Goal: Task Accomplishment & Management: Complete application form

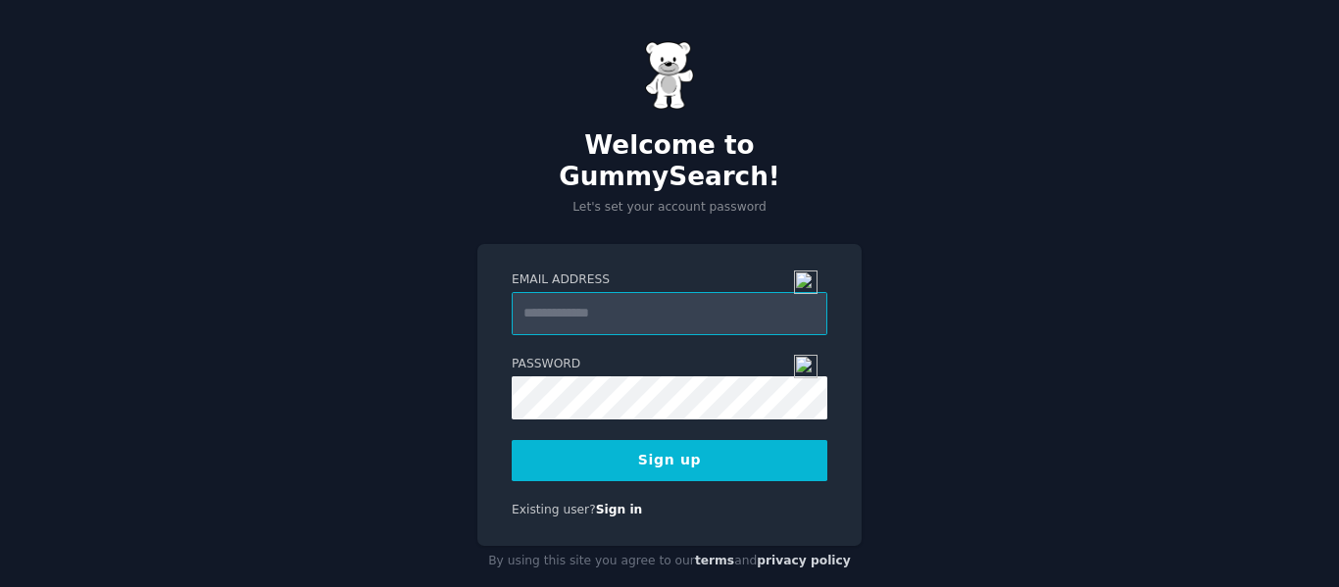
click at [663, 292] on input "Email Address" at bounding box center [670, 313] width 316 height 43
type input "**********"
click at [690, 440] on button "Sign up" at bounding box center [670, 460] width 316 height 41
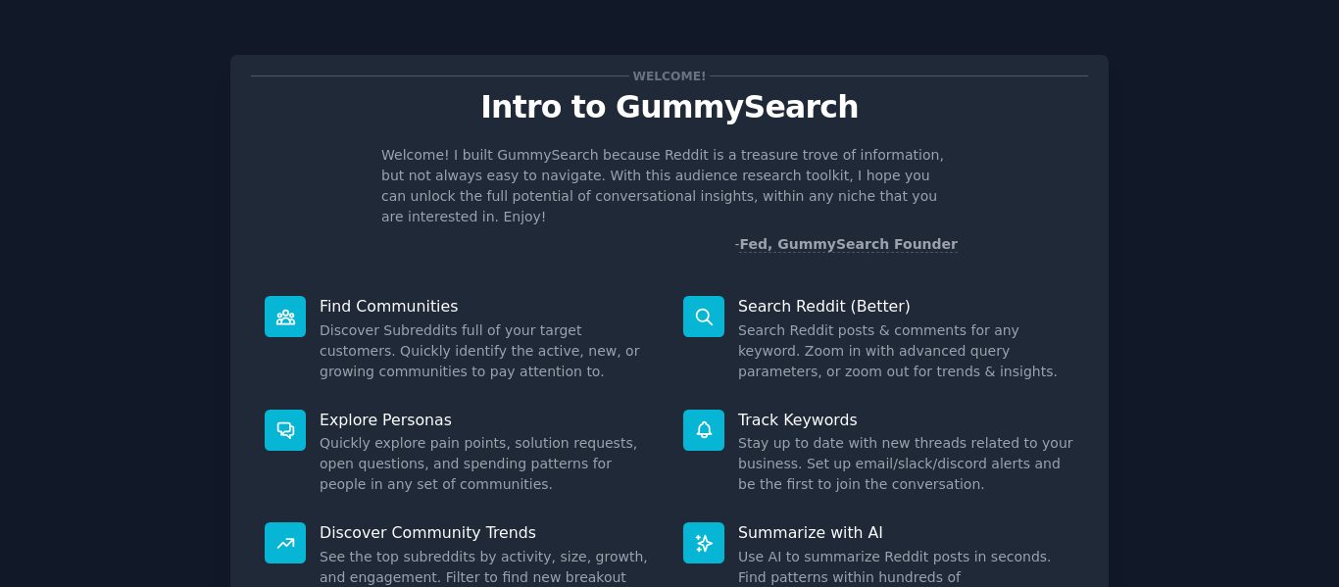
click at [710, 307] on icon at bounding box center [704, 317] width 21 height 21
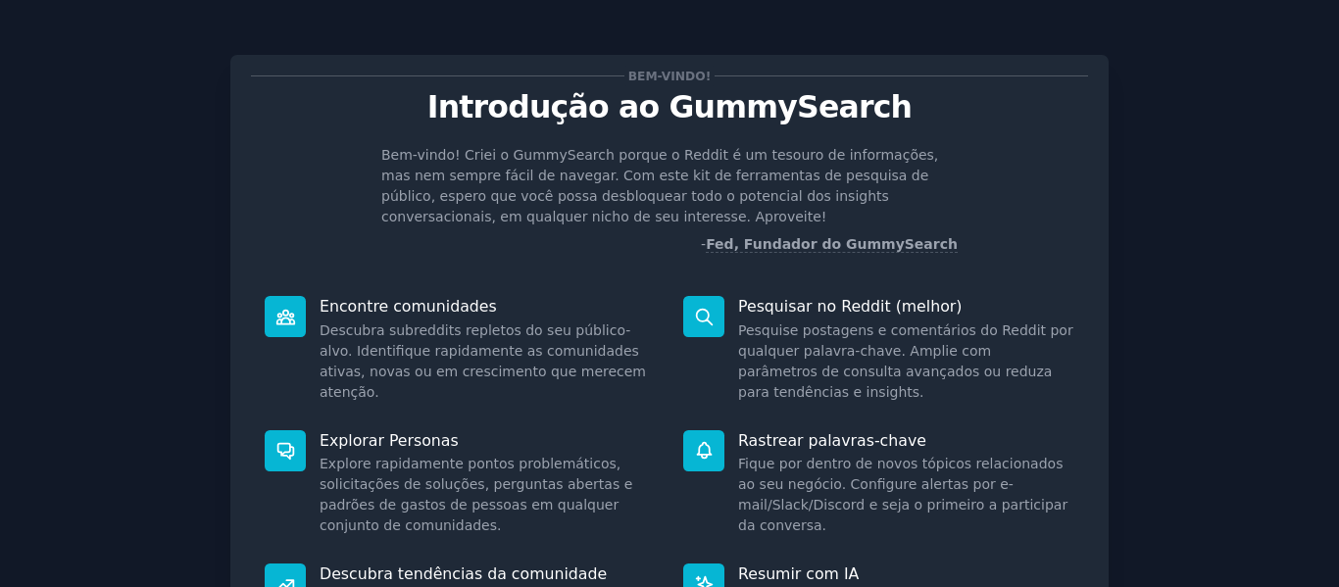
click at [709, 143] on div "Bem-vindo! Introdução ao GummySearch Bem-vindo! Criei o GummySearch porque o Re…" at bounding box center [669, 164] width 837 height 179
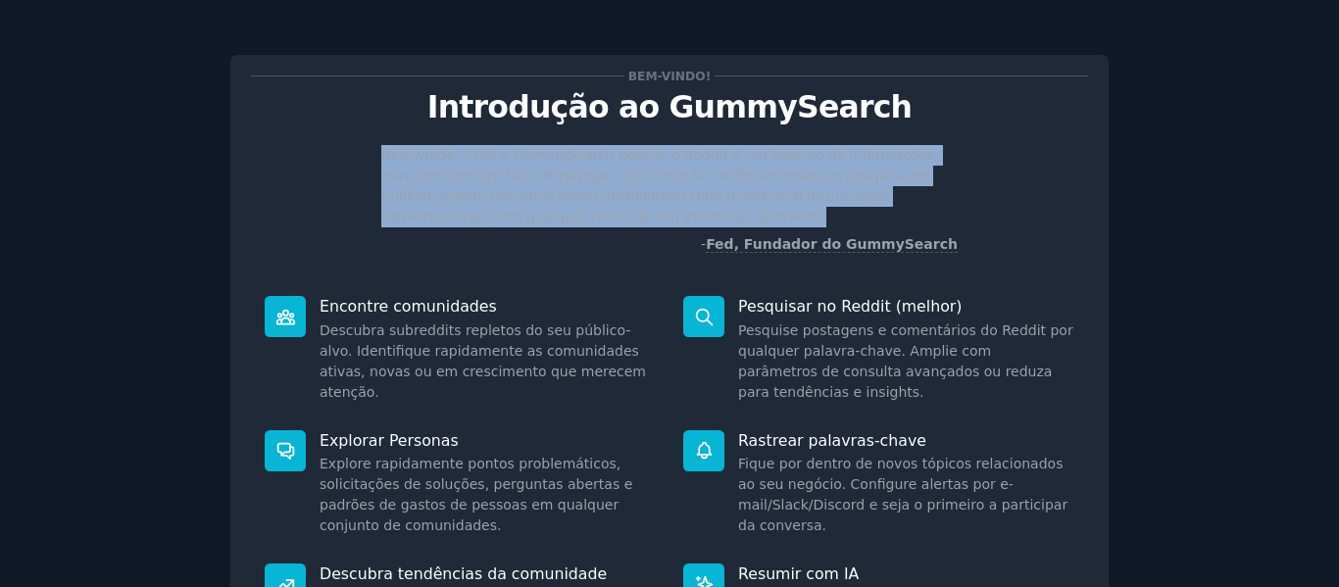
click at [709, 143] on div "Bem-vindo! Introdução ao GummySearch Bem-vindo! Criei o GummySearch porque o Re…" at bounding box center [669, 164] width 837 height 179
click at [640, 174] on font "Bem-vindo! Criei o GummySearch porque o Reddit é um tesouro de informações, mas…" at bounding box center [659, 185] width 557 height 77
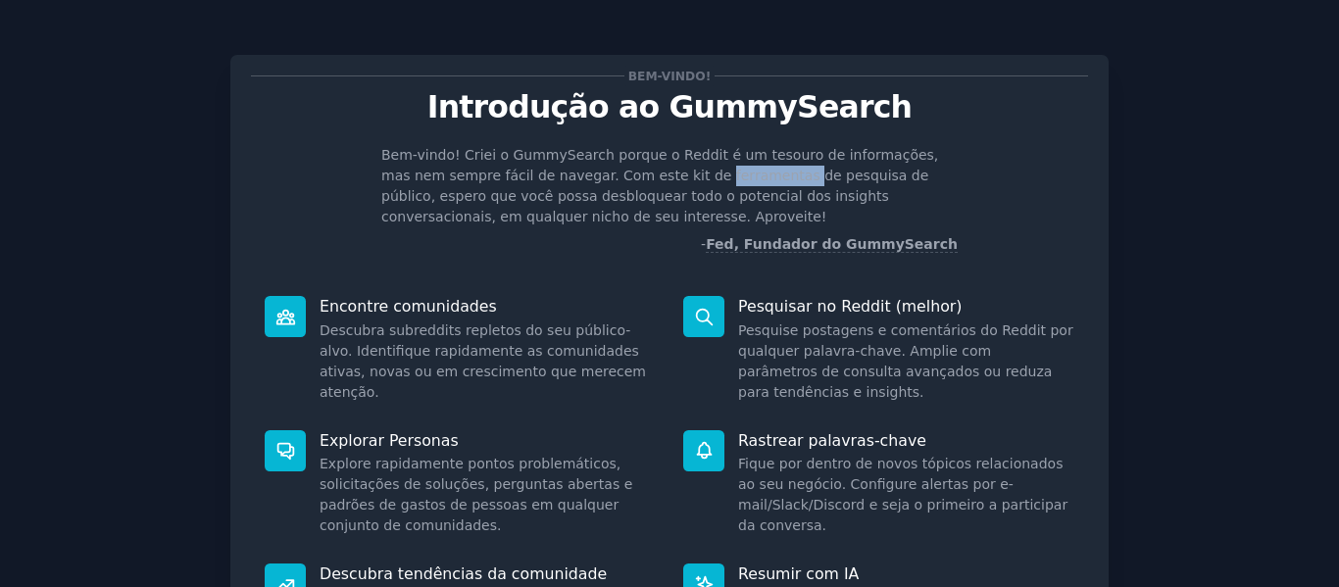
click at [640, 174] on font "Bem-vindo! Criei o GummySearch porque o Reddit é um tesouro de informações, mas…" at bounding box center [659, 185] width 557 height 77
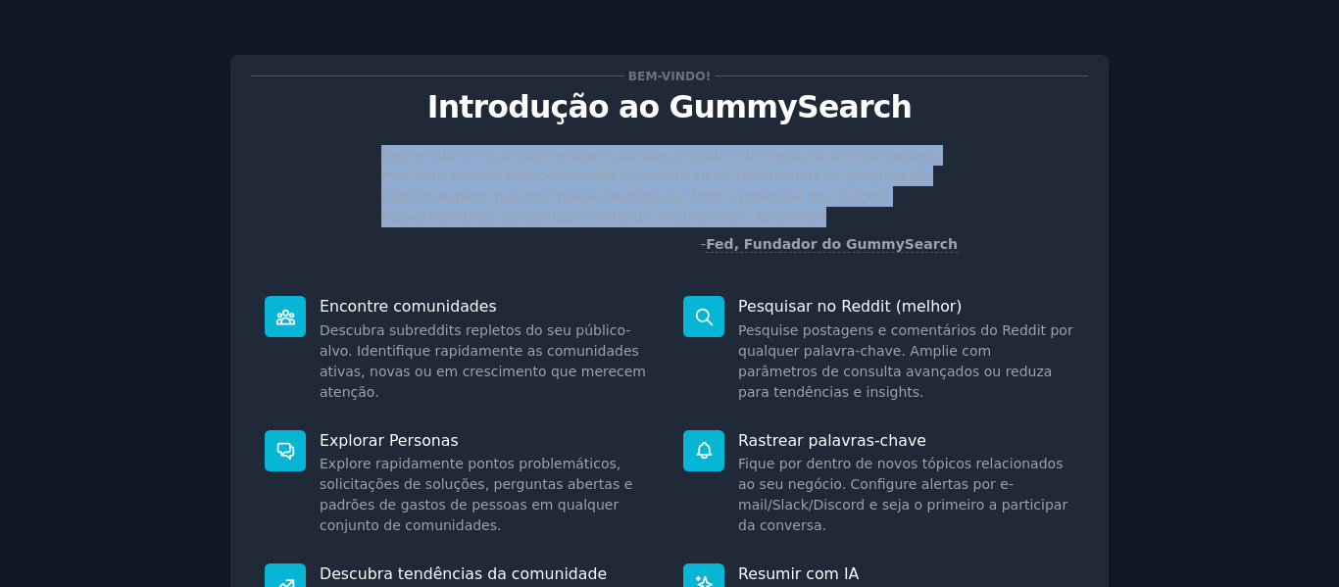
click at [640, 174] on font "Bem-vindo! Criei o GummySearch porque o Reddit é um tesouro de informações, mas…" at bounding box center [659, 185] width 557 height 77
click at [601, 202] on font "Bem-vindo! Criei o GummySearch porque o Reddit é um tesouro de informações, mas…" at bounding box center [659, 185] width 557 height 77
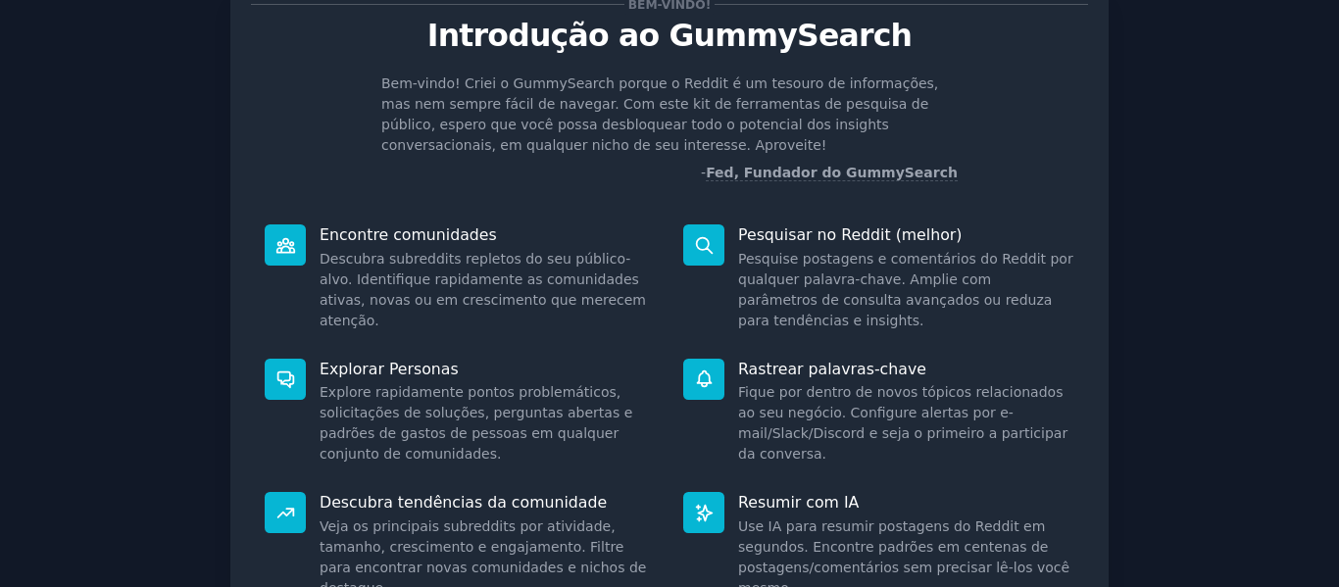
scroll to position [196, 0]
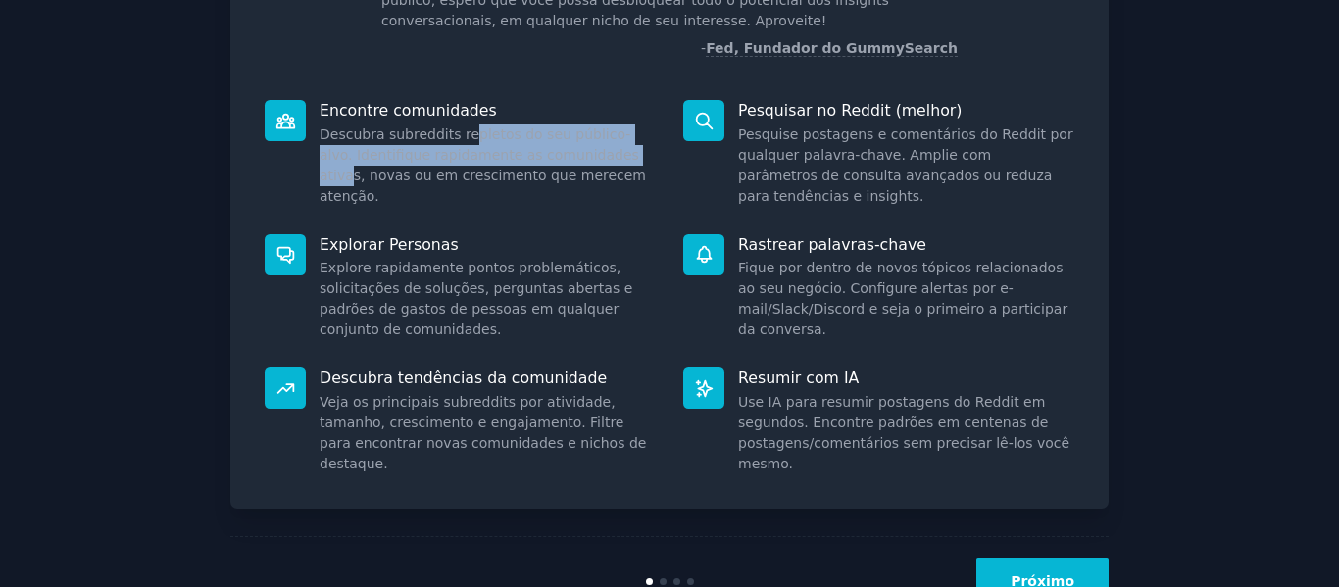
drag, startPoint x: 460, startPoint y: 137, endPoint x: 599, endPoint y: 159, distance: 140.8
click at [599, 159] on font "Descubra subreddits repletos do seu público-alvo. Identifique rapidamente as co…" at bounding box center [482, 164] width 326 height 77
click at [473, 162] on font "Descubra subreddits repletos do seu público-alvo. Identifique rapidamente as co…" at bounding box center [482, 164] width 326 height 77
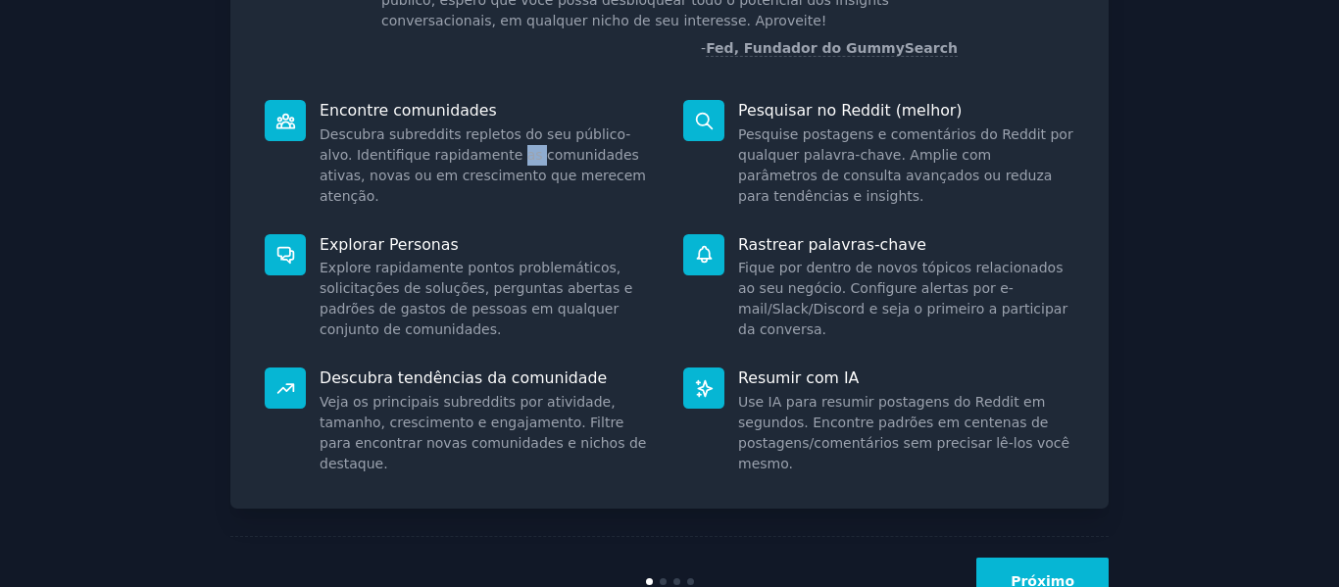
click at [473, 162] on font "Descubra subreddits repletos do seu público-alvo. Identifique rapidamente as co…" at bounding box center [482, 164] width 326 height 77
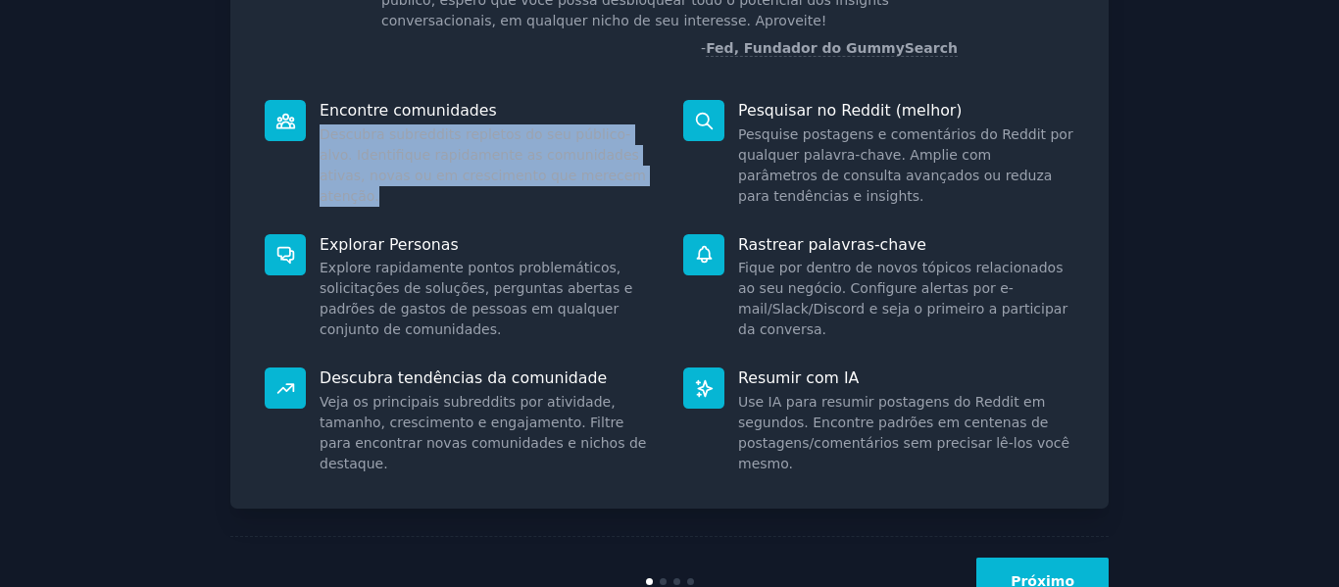
click at [473, 162] on font "Descubra subreddits repletos do seu público-alvo. Identifique rapidamente as co…" at bounding box center [482, 164] width 326 height 77
click at [522, 160] on font "Descubra subreddits repletos do seu público-alvo. Identifique rapidamente as co…" at bounding box center [482, 164] width 326 height 77
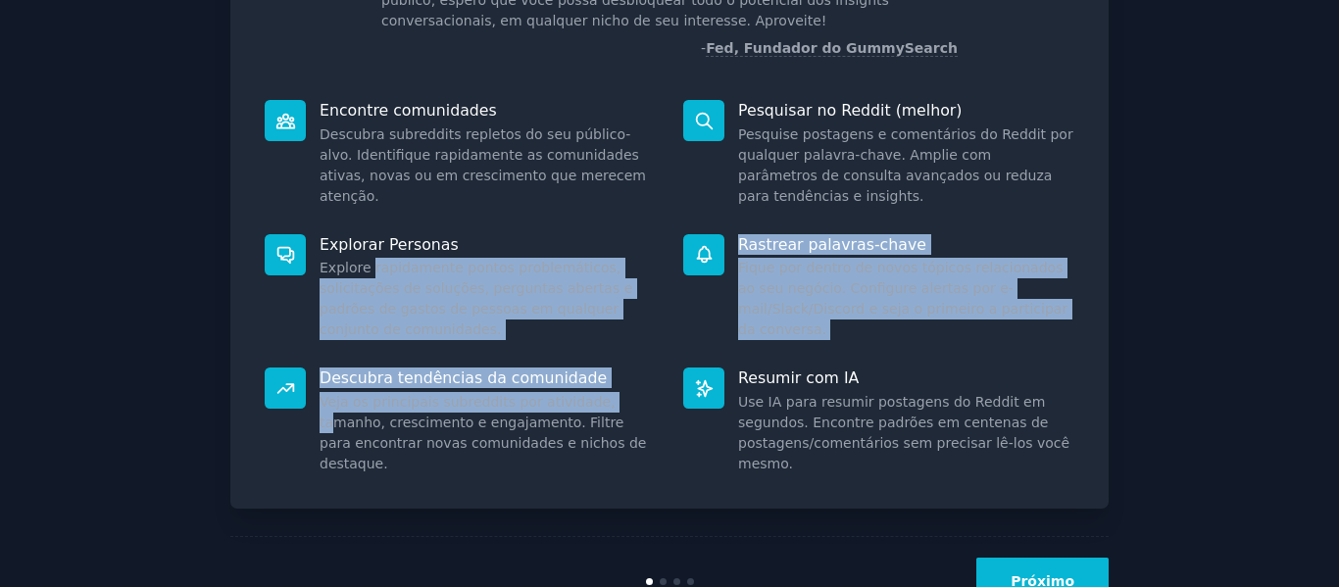
drag, startPoint x: 385, startPoint y: 270, endPoint x: 588, endPoint y: 409, distance: 245.5
click at [588, 409] on div "Encontre comunidades Descubra subreddits repletos do seu público-alvo. Identifi…" at bounding box center [669, 287] width 837 height 402
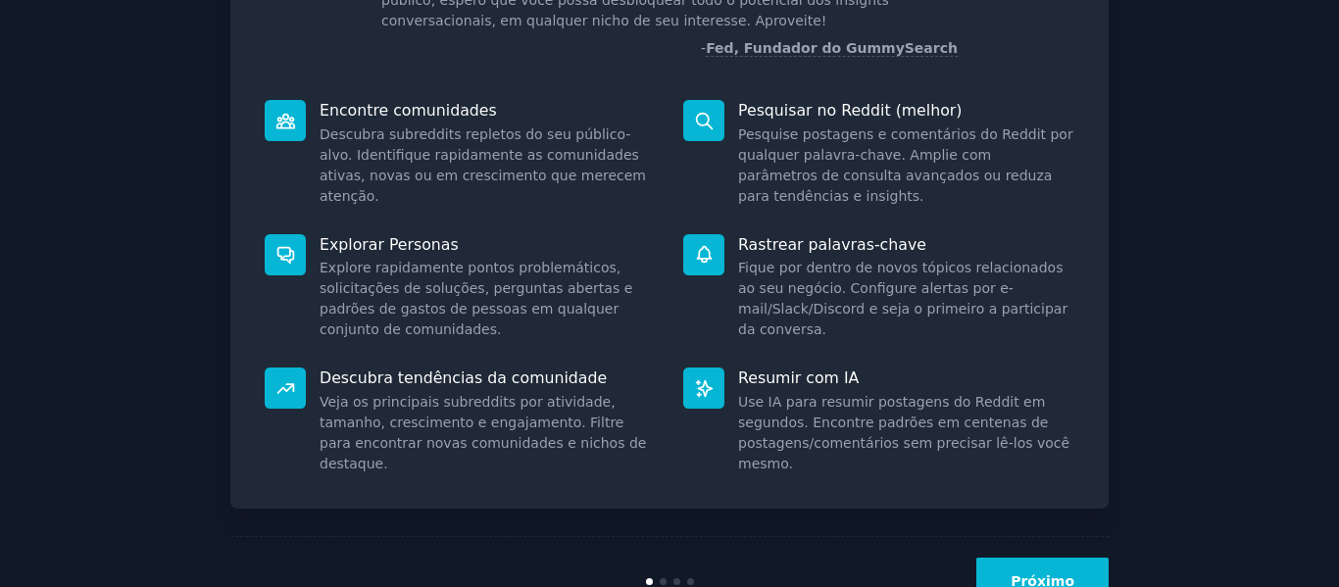
click at [590, 421] on font "Veja os principais subreddits por atividade, tamanho, crescimento e engajamento…" at bounding box center [482, 432] width 326 height 77
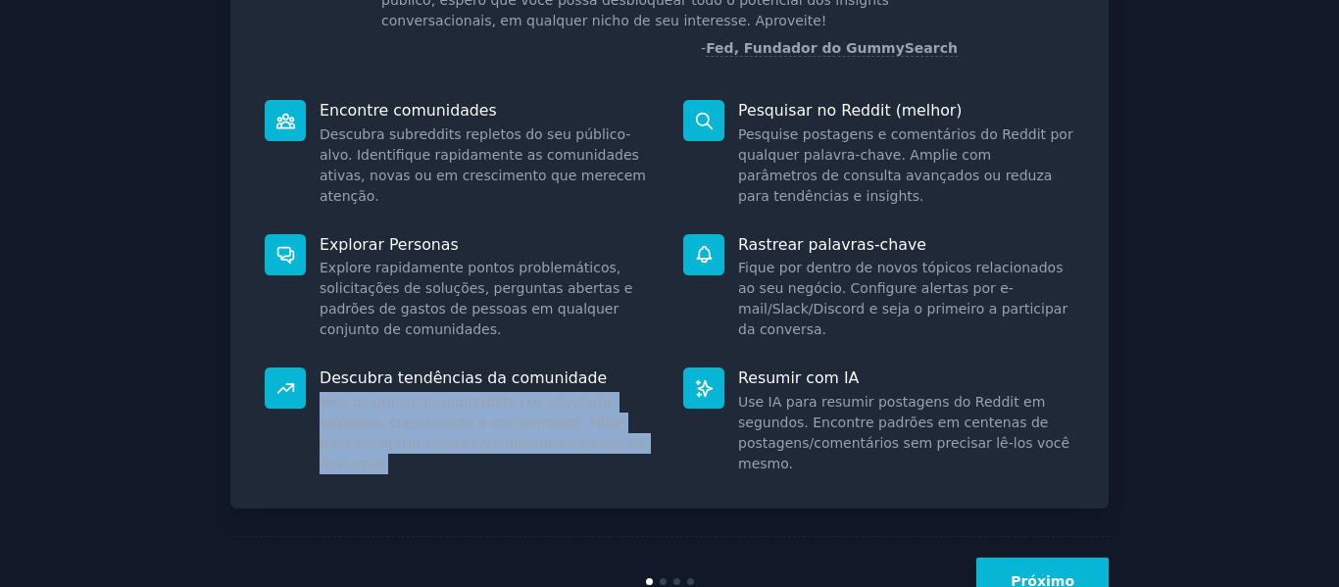
click at [590, 421] on font "Veja os principais subreddits por atividade, tamanho, crescimento e engajamento…" at bounding box center [482, 432] width 326 height 77
click at [677, 437] on div "Resumir com IA Use IA para resumir postagens do Reddit em segundos. Encontre pa…" at bounding box center [878, 421] width 418 height 134
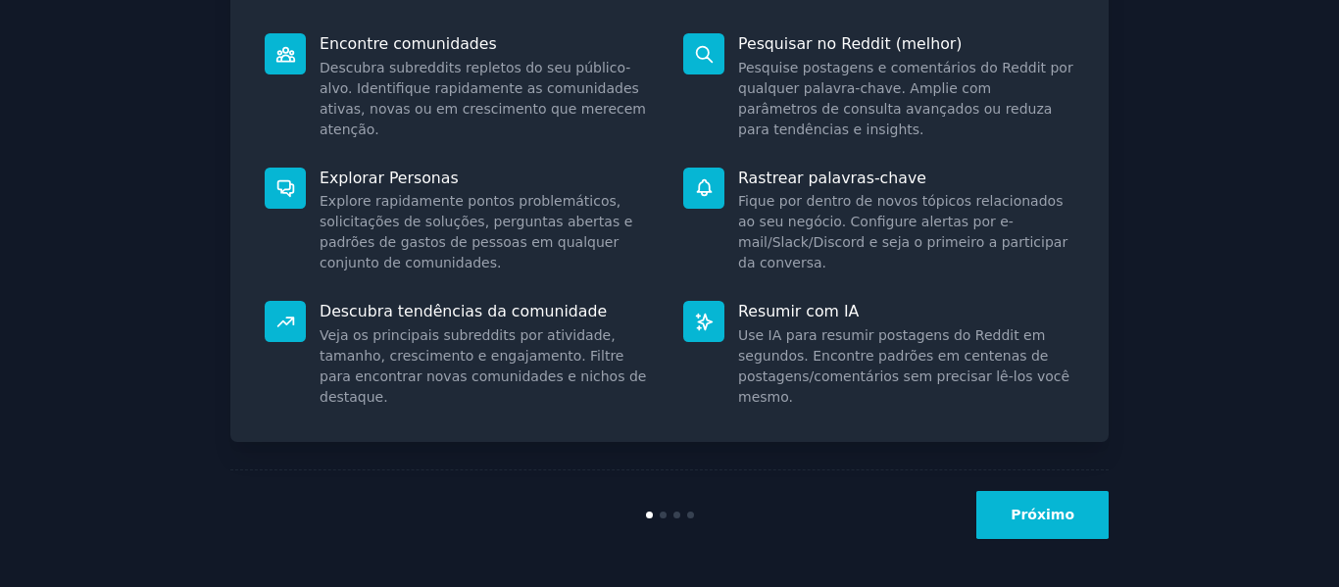
click at [1093, 525] on button "Próximo" at bounding box center [1042, 515] width 132 height 48
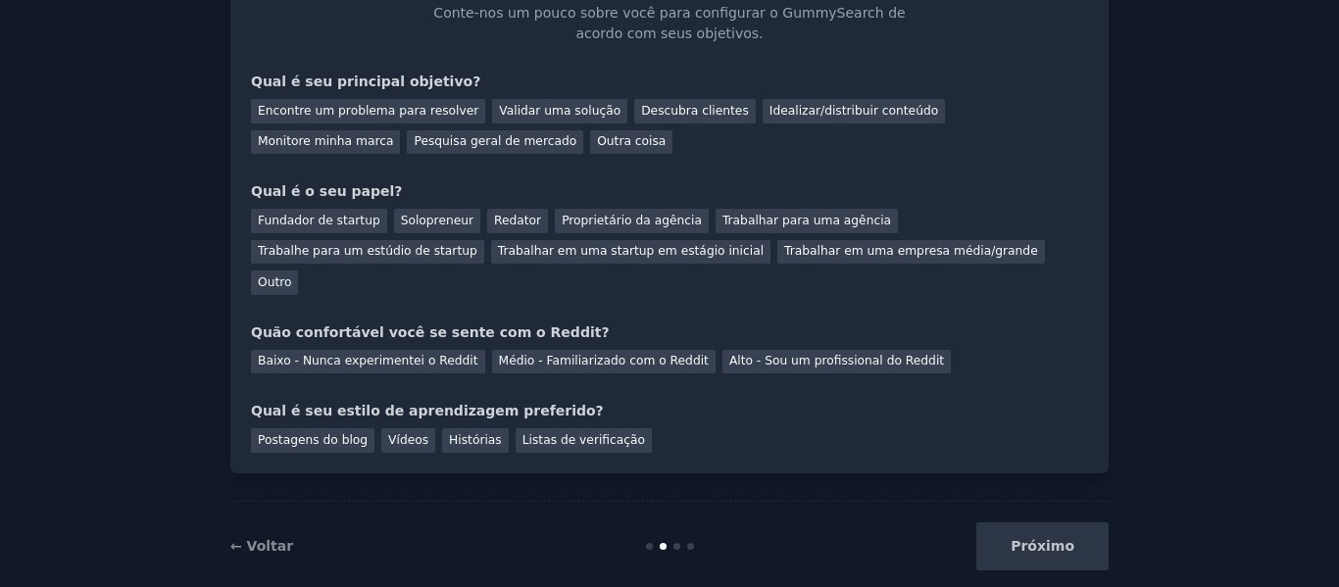
scroll to position [37, 0]
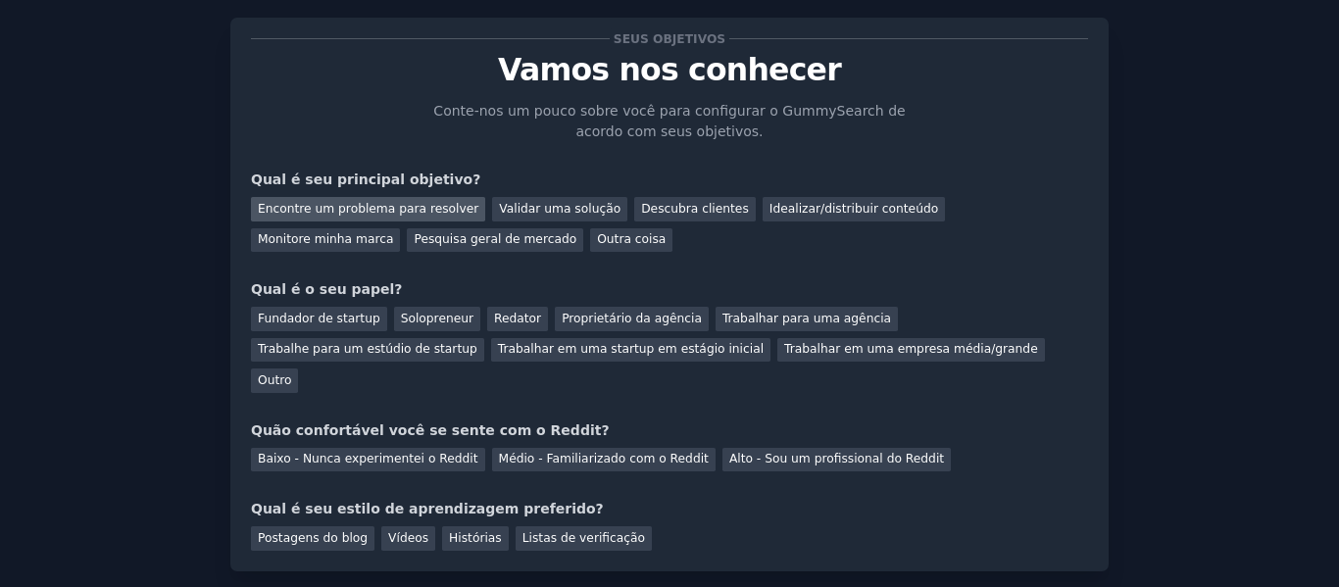
click at [438, 208] on font "Encontre um problema para resolver" at bounding box center [368, 209] width 221 height 14
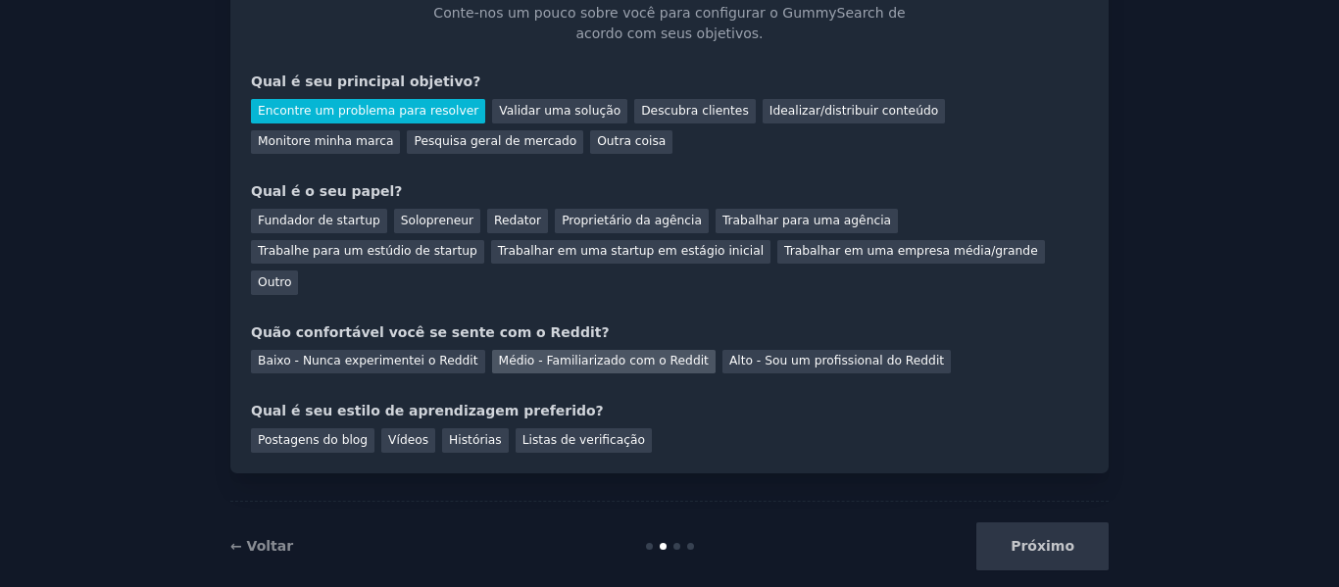
click at [553, 354] on font "Médio - Familiarizado com o Reddit" at bounding box center [604, 361] width 210 height 14
click at [291, 275] on font "Outro" at bounding box center [274, 282] width 33 height 14
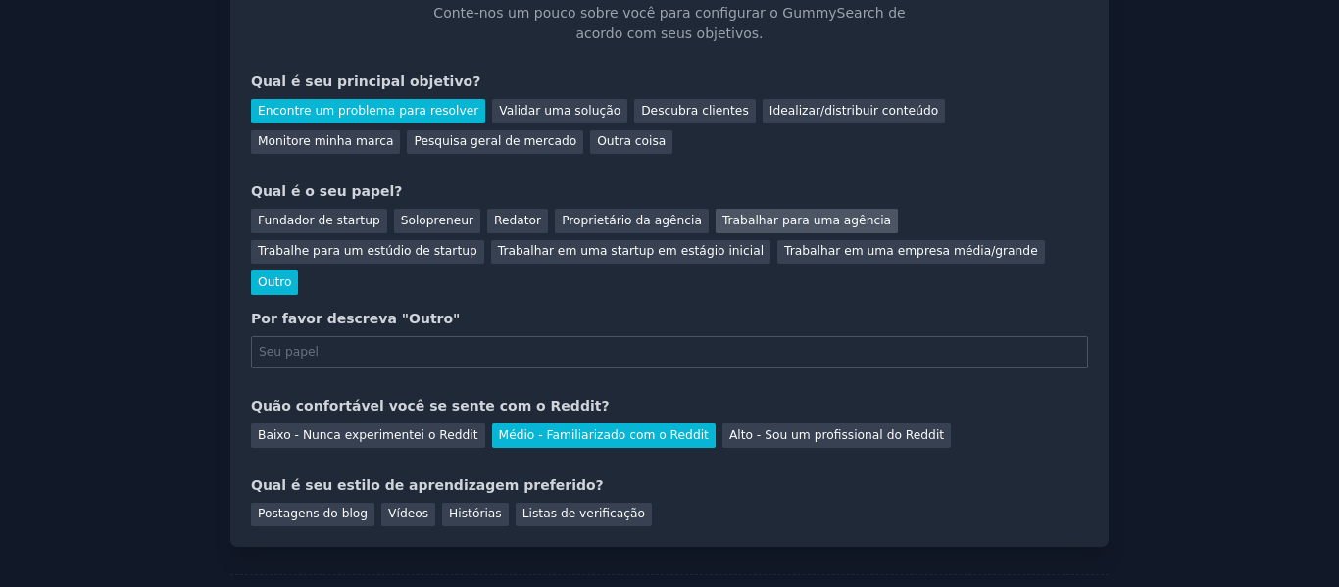
click at [784, 228] on div "Trabalhar para uma agência" at bounding box center [806, 221] width 182 height 25
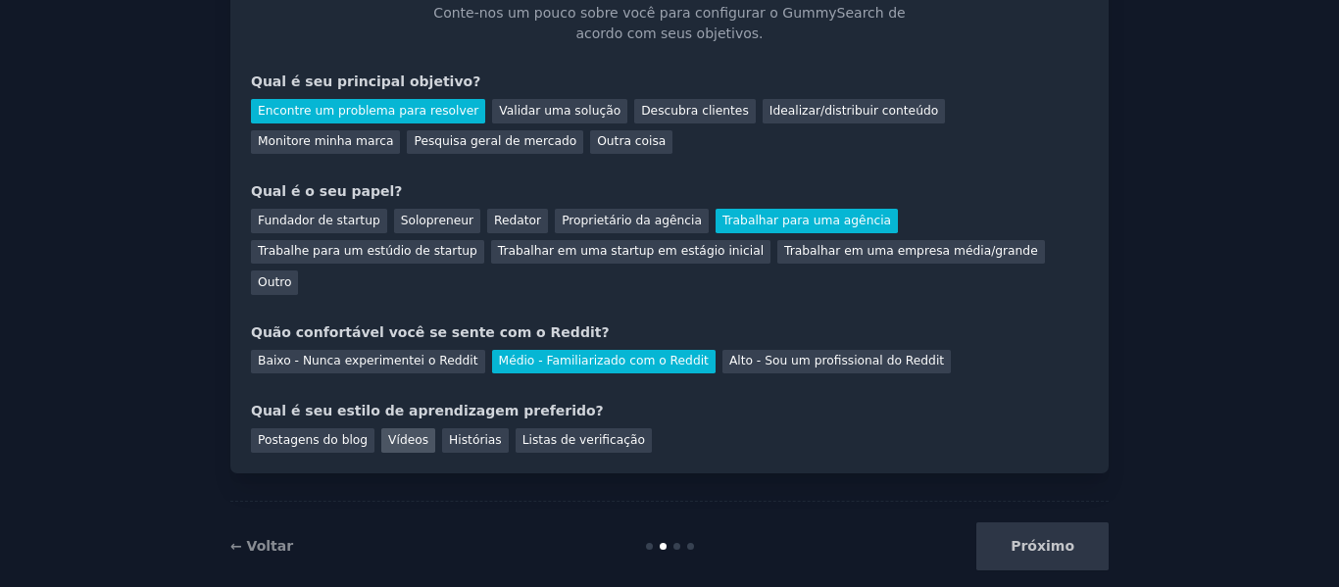
click at [401, 433] on font "Vídeos" at bounding box center [408, 440] width 40 height 14
click at [1060, 538] on font "Próximo" at bounding box center [1042, 546] width 64 height 16
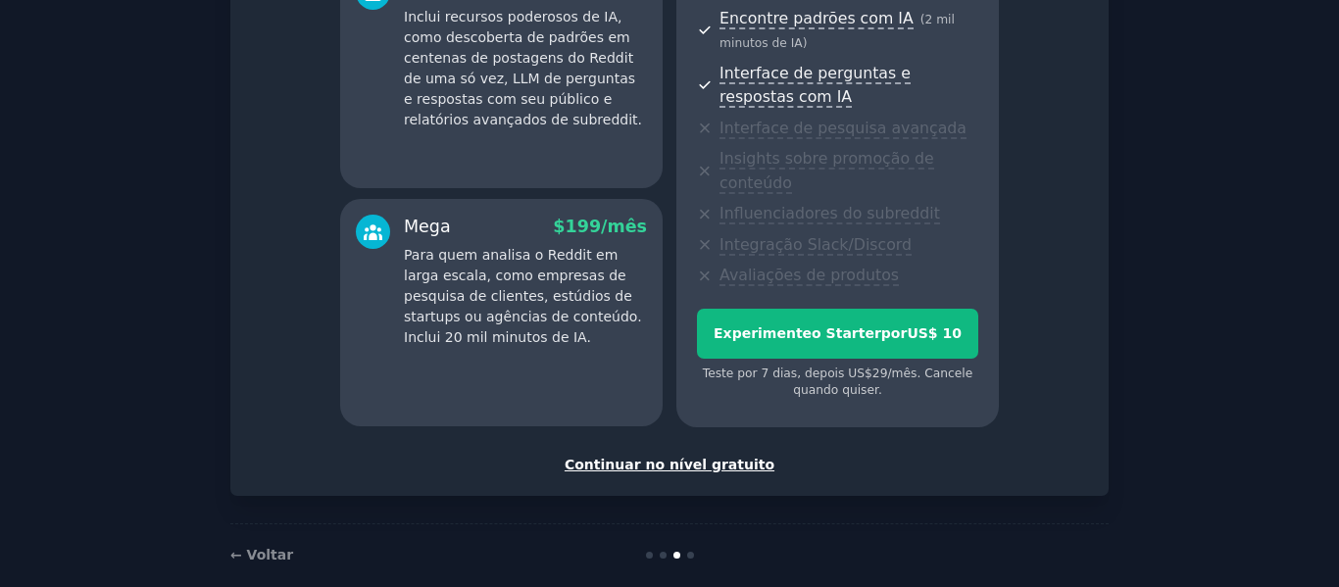
scroll to position [456, 0]
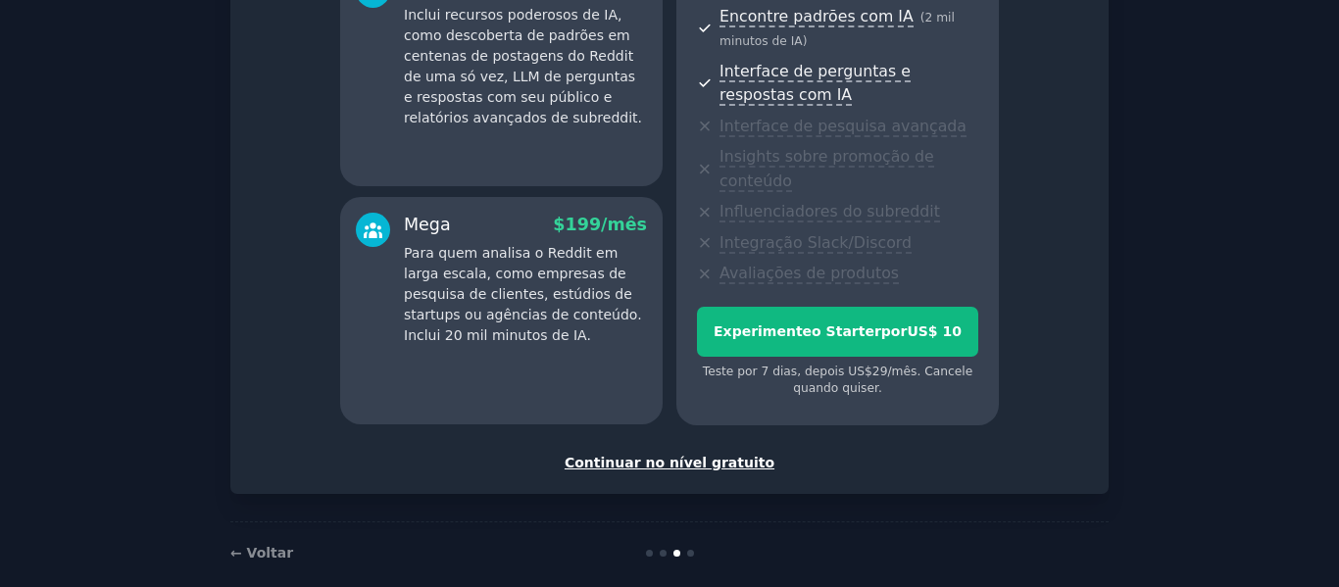
click at [735, 455] on font "Continuar no nível gratuito" at bounding box center [669, 463] width 210 height 16
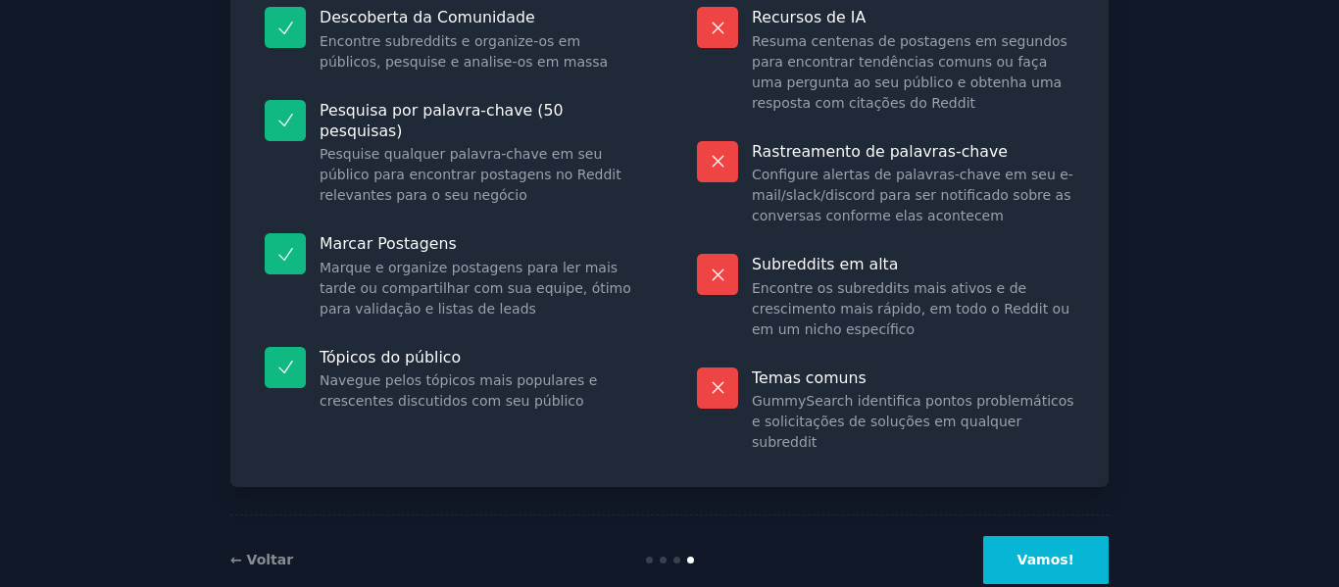
scroll to position [259, 0]
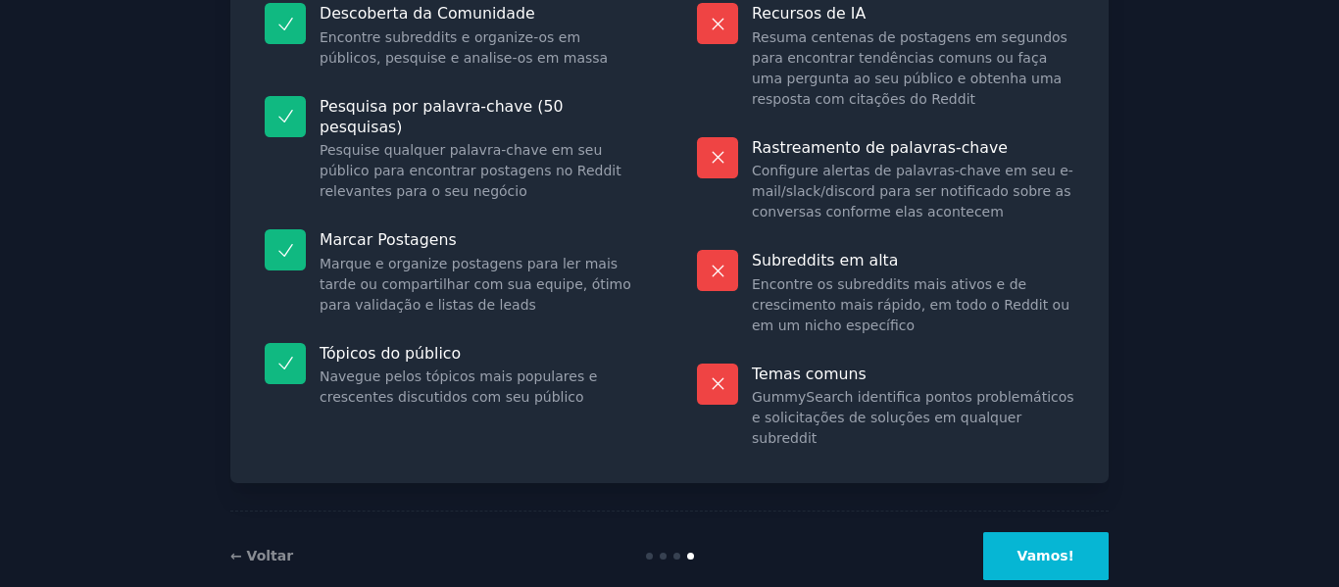
click at [1092, 532] on button "Vamos!" at bounding box center [1045, 556] width 125 height 48
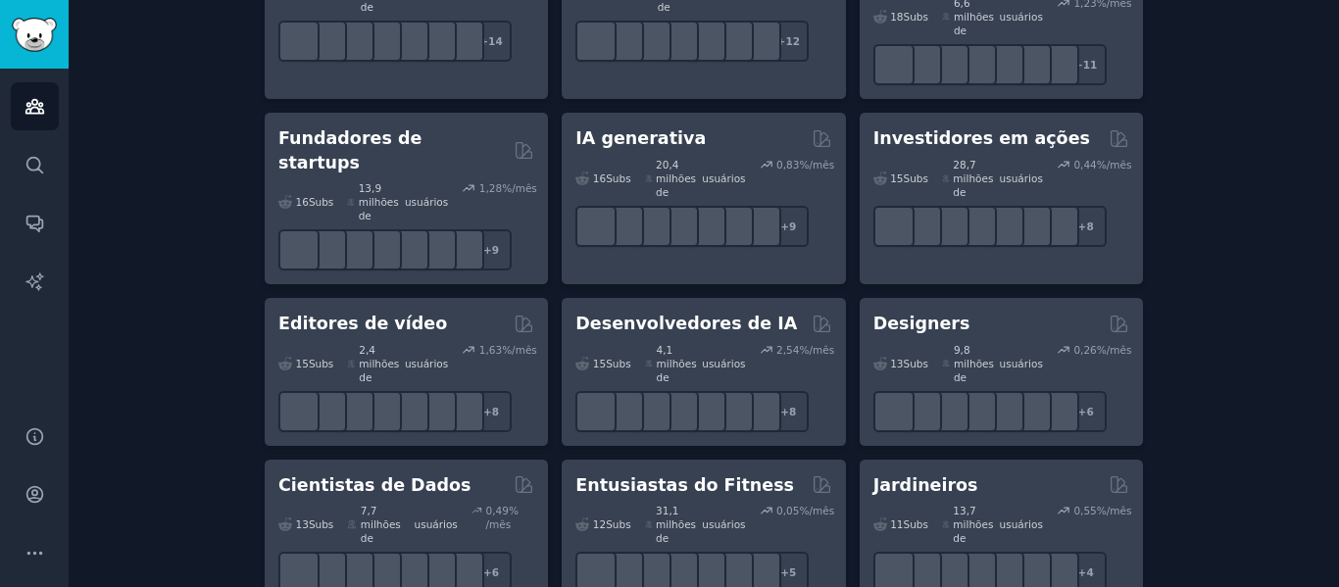
scroll to position [588, 0]
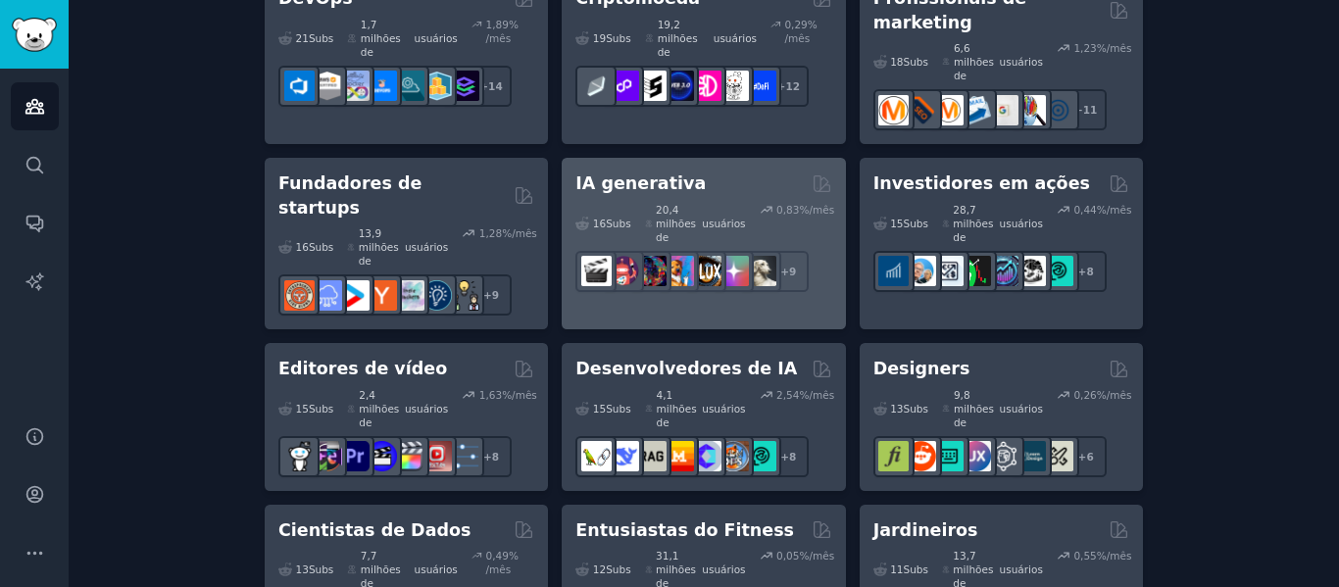
click at [760, 172] on div "IA generativa Com curadoria de GummySearch" at bounding box center [703, 184] width 256 height 25
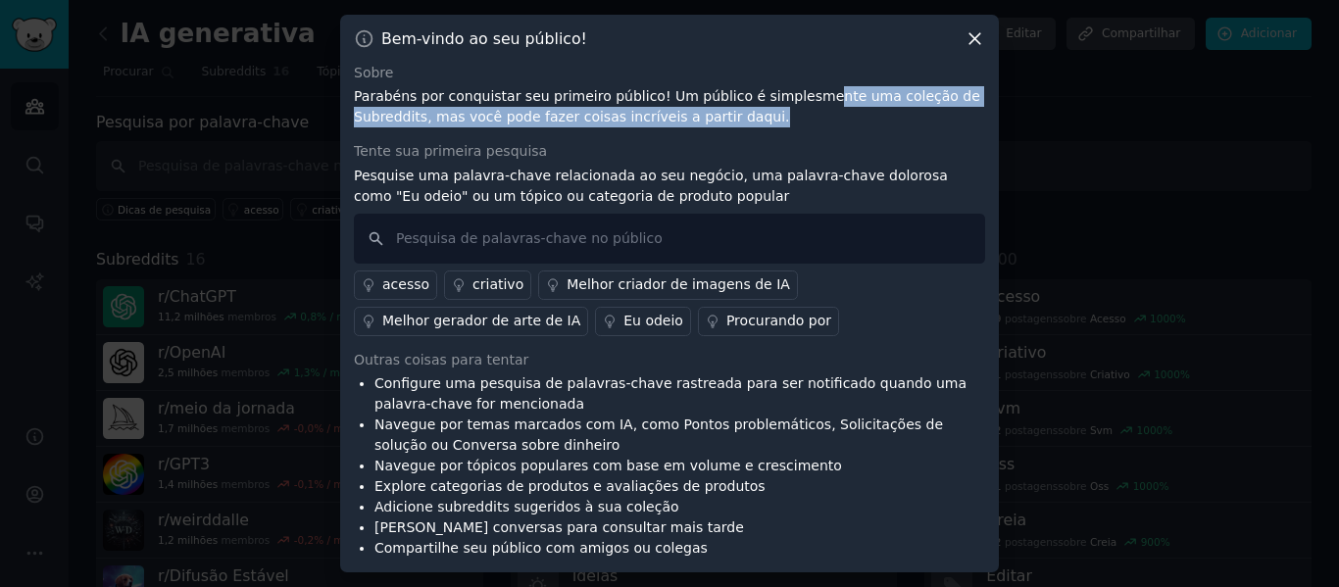
drag, startPoint x: 787, startPoint y: 91, endPoint x: 945, endPoint y: 110, distance: 158.9
click at [945, 110] on p "Parabéns por conquistar seu primeiro público! Um público é simplesmente uma col…" at bounding box center [669, 106] width 631 height 41
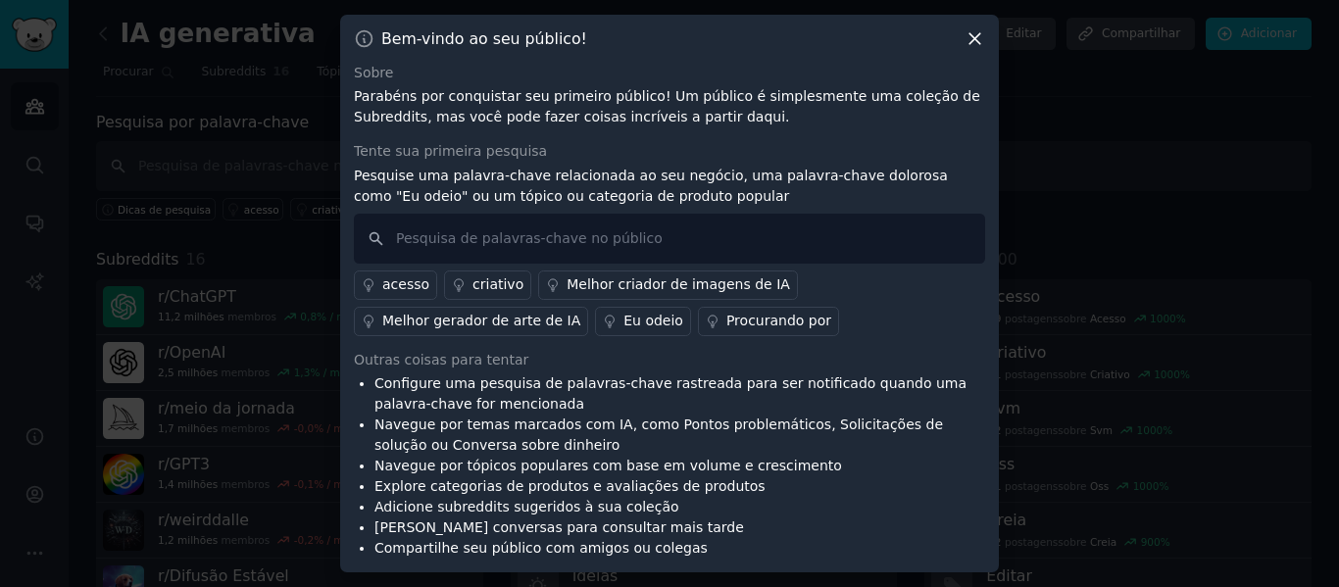
click at [676, 174] on font "Pesquise uma palavra-chave relacionada ao seu negócio, uma palavra-chave doloro…" at bounding box center [651, 186] width 594 height 36
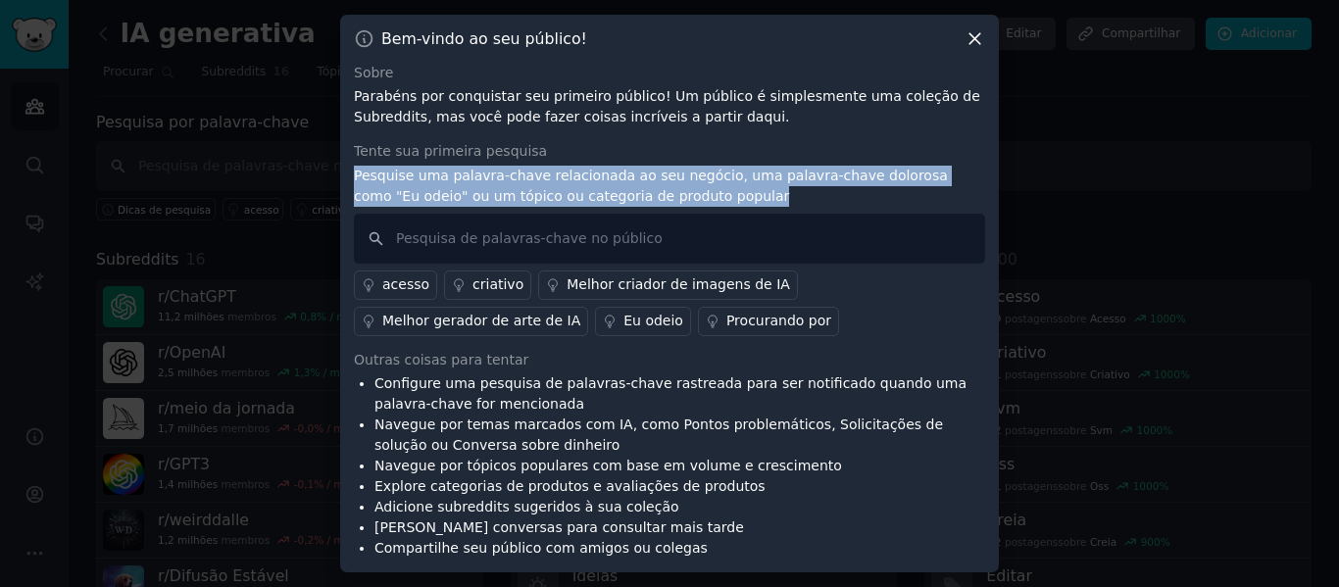
click at [676, 174] on font "Pesquise uma palavra-chave relacionada ao seu negócio, uma palavra-chave doloro…" at bounding box center [651, 186] width 594 height 36
click at [724, 169] on font "Pesquise uma palavra-chave relacionada ao seu negócio, uma palavra-chave doloro…" at bounding box center [651, 186] width 594 height 36
